Goal: Task Accomplishment & Management: Complete application form

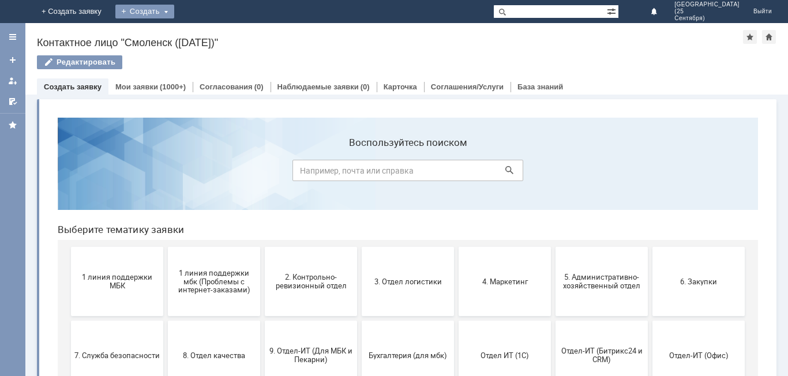
click at [174, 9] on div "Создать" at bounding box center [144, 12] width 59 height 14
click at [214, 33] on link "Заявка" at bounding box center [171, 35] width 88 height 14
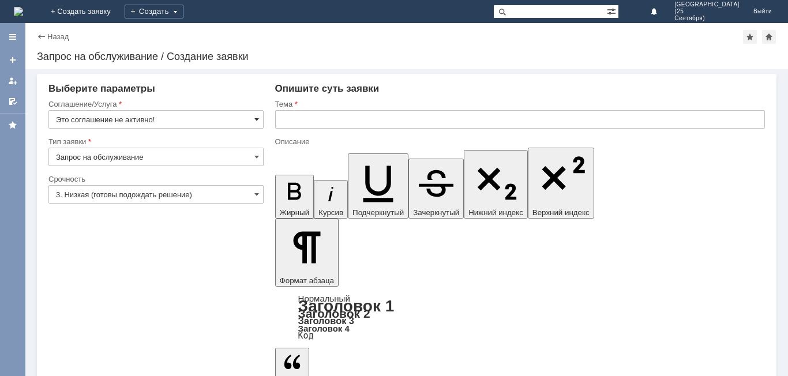
click at [258, 118] on span at bounding box center [256, 119] width 5 height 9
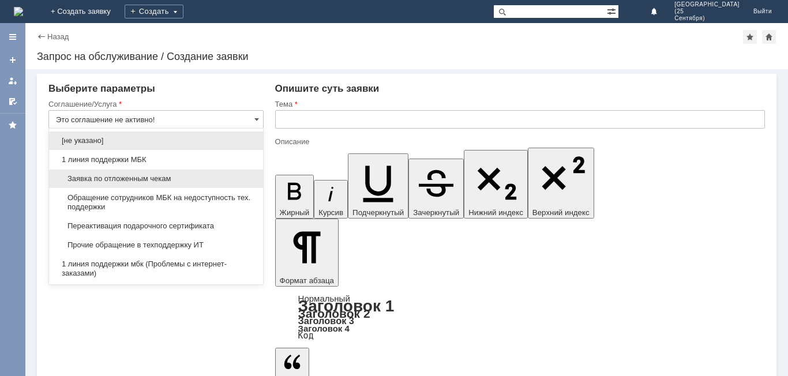
click at [234, 178] on span "Заявка по отложенным чекам" at bounding box center [156, 178] width 200 height 9
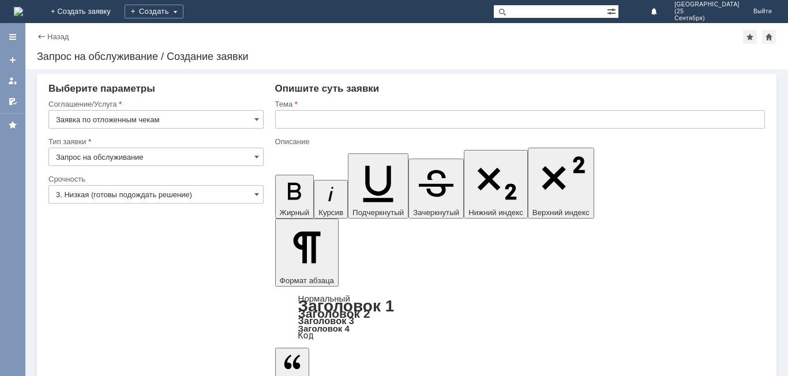
type input "Заявка по отложенным чекам"
click at [258, 192] on span at bounding box center [256, 194] width 5 height 9
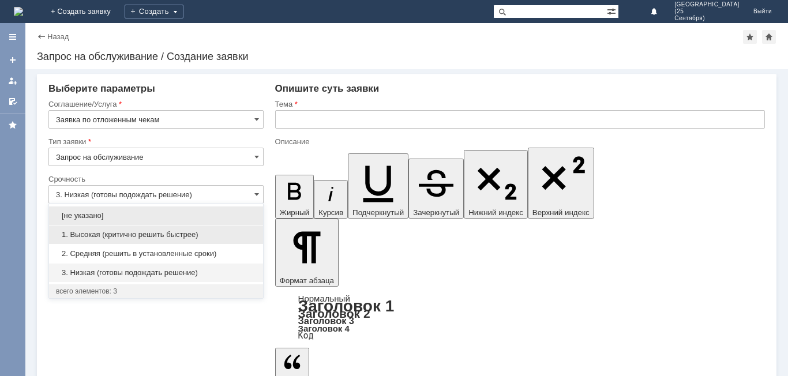
click at [227, 227] on div "1. Высокая (критично решить быстрее)" at bounding box center [156, 234] width 214 height 18
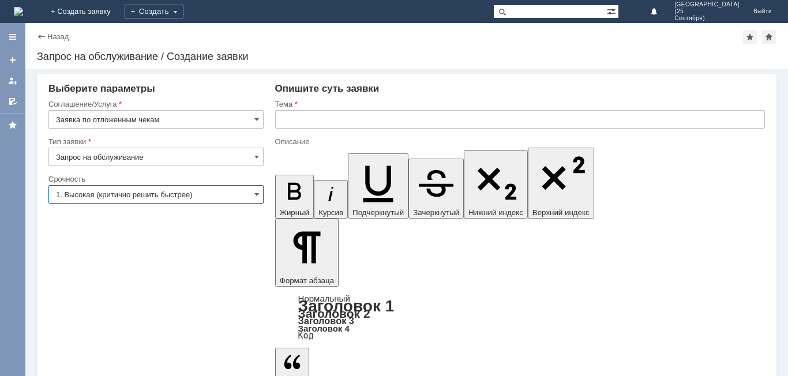
type input "1. Высокая (критично решить быстрее)"
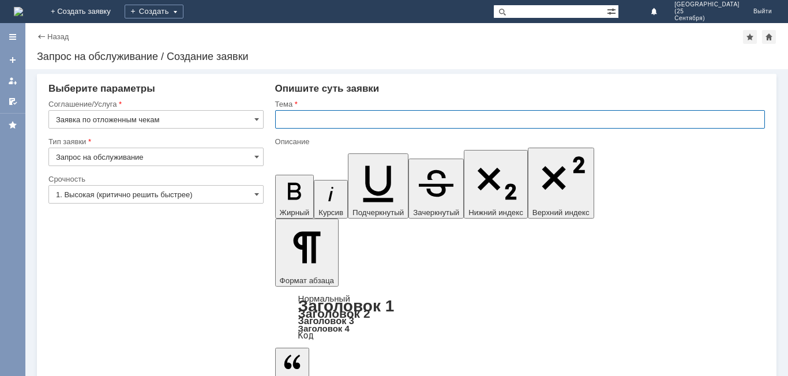
click at [308, 128] on input "text" at bounding box center [519, 119] width 489 height 18
type input "Отложенные чеки"
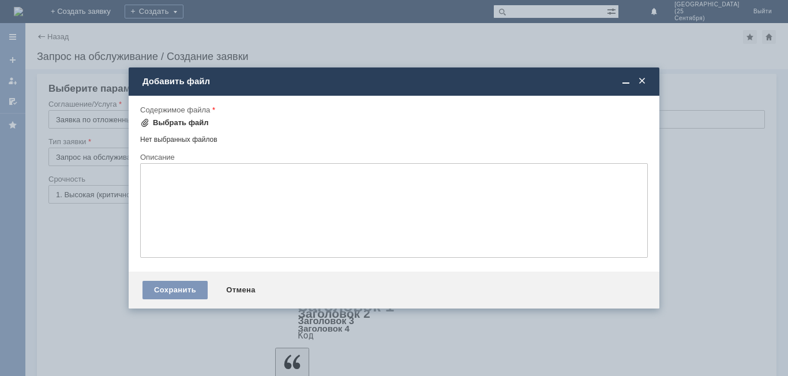
click at [193, 122] on div "Выбрать файл" at bounding box center [181, 122] width 56 height 9
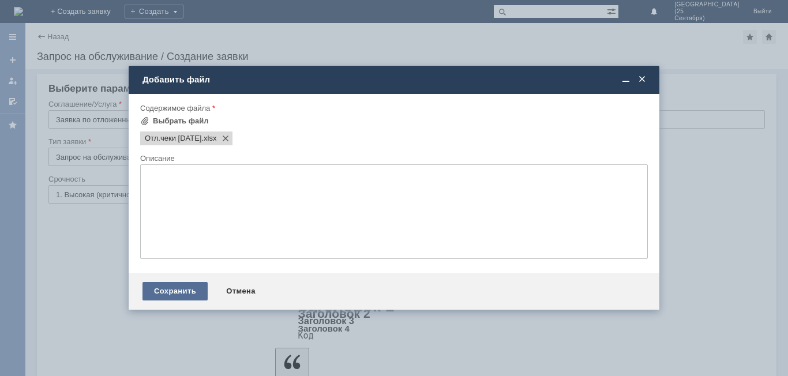
click at [189, 293] on div "Сохранить" at bounding box center [174, 291] width 65 height 18
